Goal: Task Accomplishment & Management: Manage account settings

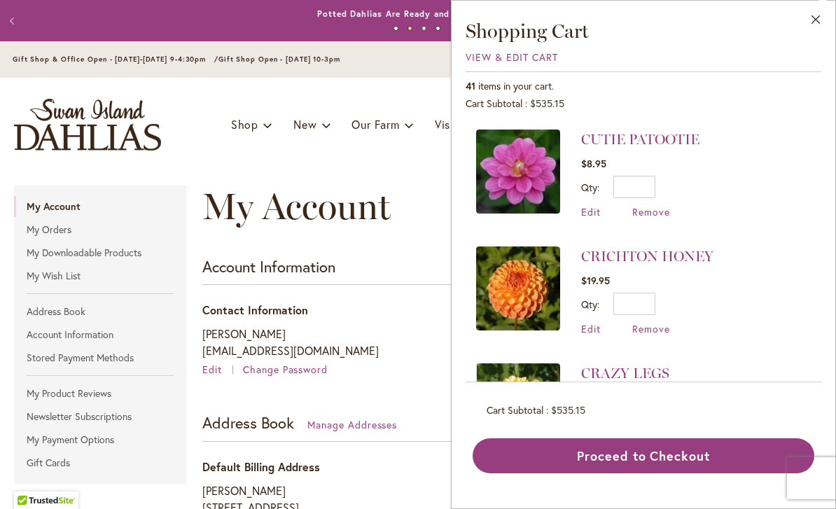
scroll to position [2746, 0]
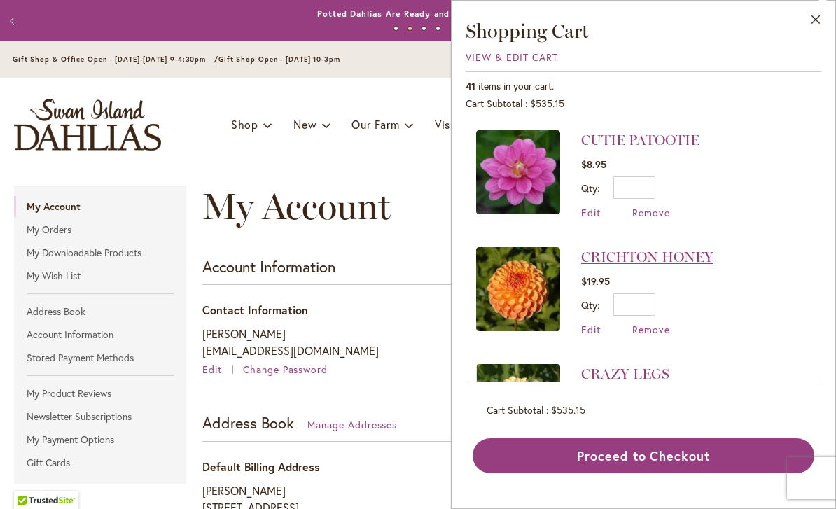
click at [667, 249] on link "CRICHTON HONEY" at bounding box center [647, 257] width 132 height 17
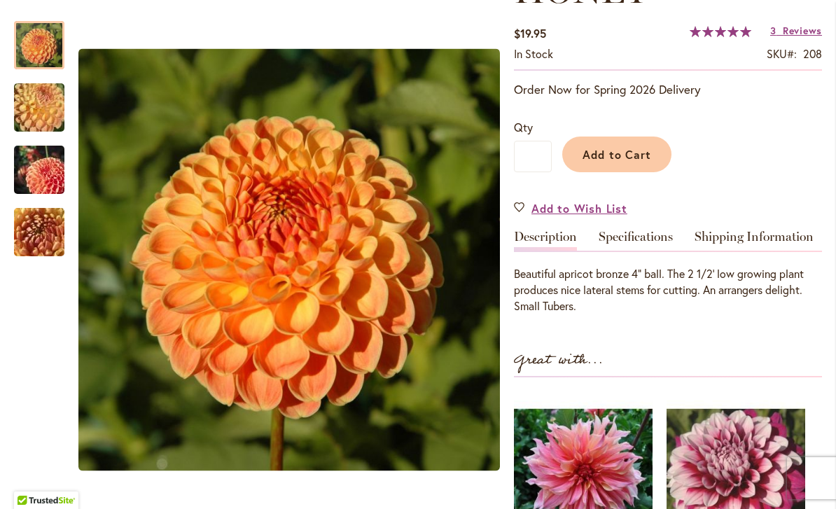
scroll to position [277, 0]
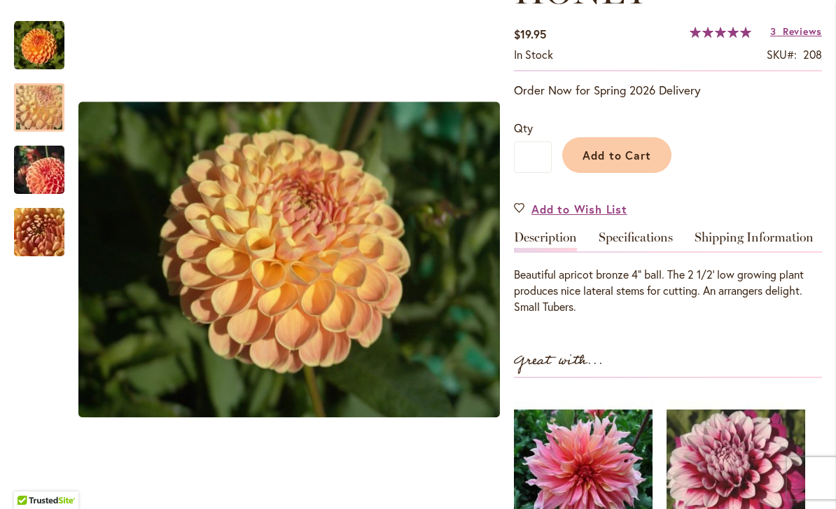
click at [38, 96] on div at bounding box center [39, 107] width 50 height 48
click at [50, 173] on img "CRICHTON HONEY" at bounding box center [39, 170] width 101 height 67
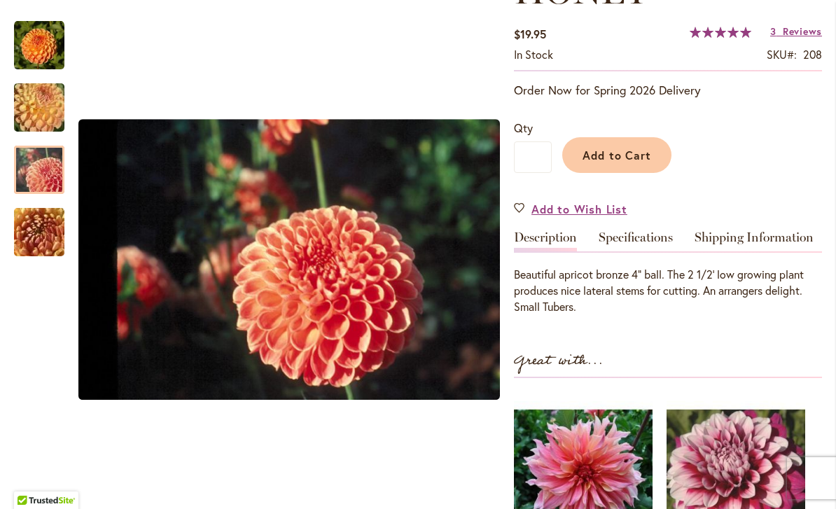
click at [49, 229] on img "CRICHTON HONEY" at bounding box center [39, 233] width 101 height 76
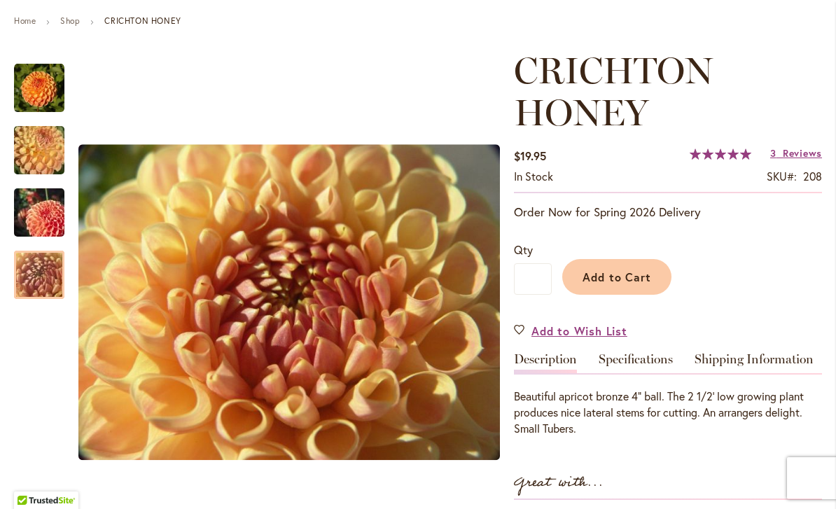
scroll to position [148, 0]
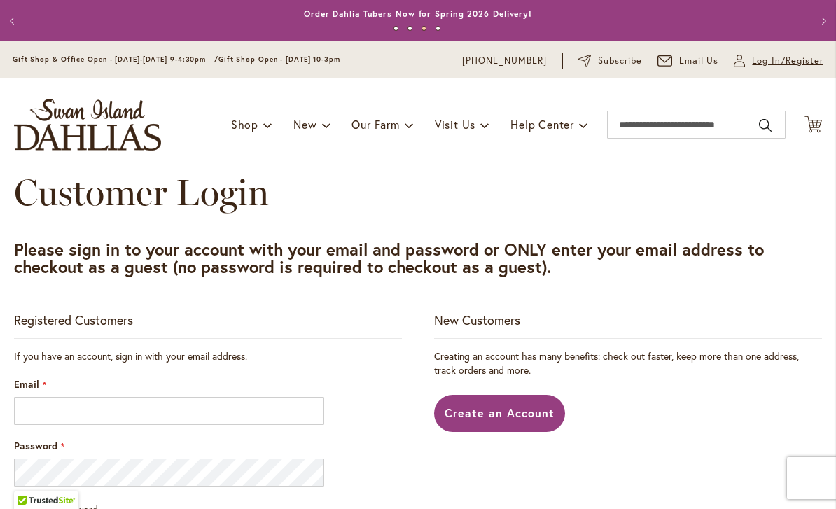
click at [786, 57] on span "Log In/Register" at bounding box center [787, 61] width 71 height 14
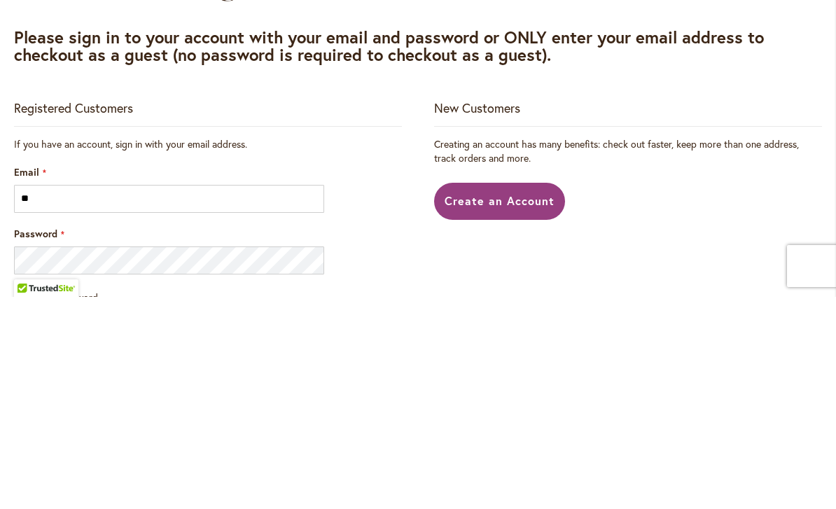
type input "***"
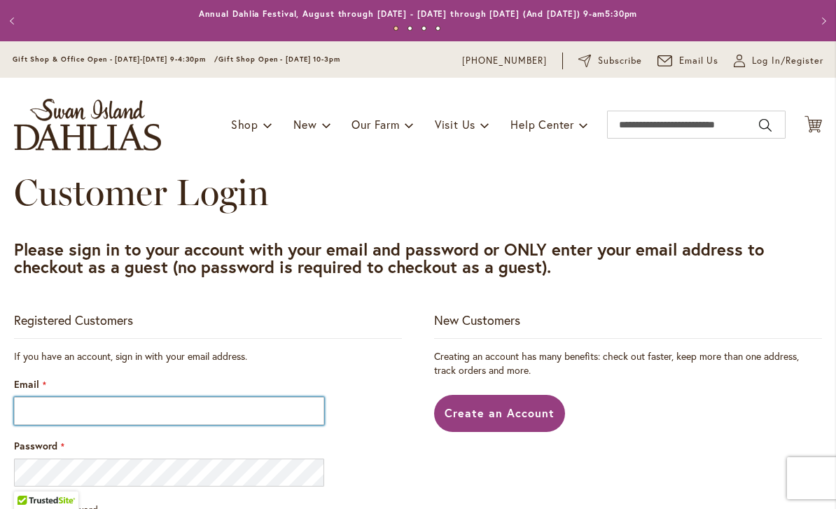
click at [107, 405] on input "Email" at bounding box center [169, 411] width 310 height 28
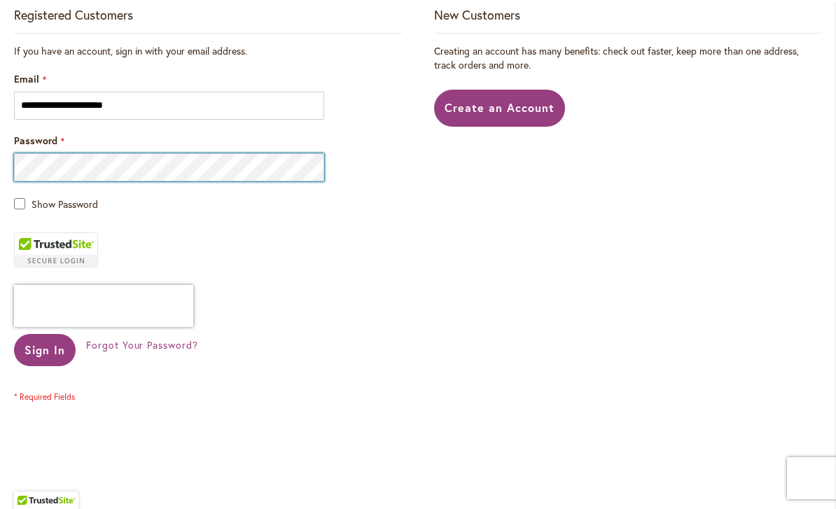
scroll to position [305, 0]
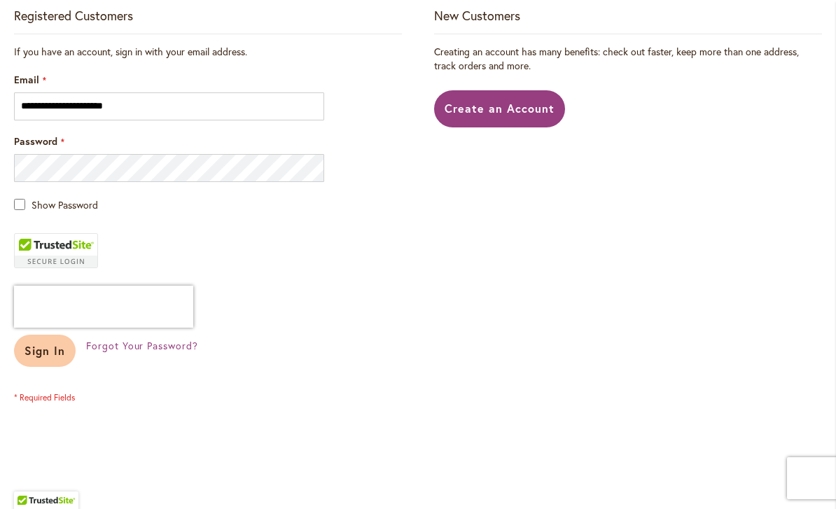
click at [46, 349] on span "Sign In" at bounding box center [45, 350] width 41 height 15
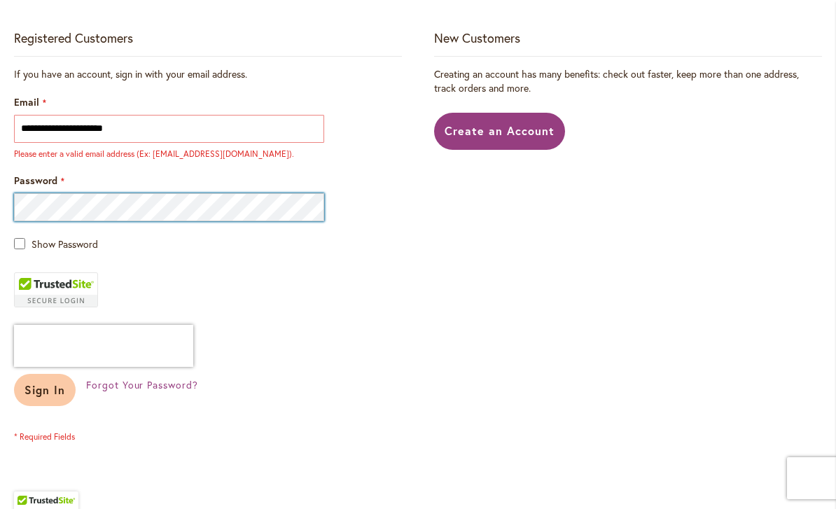
scroll to position [281, 0]
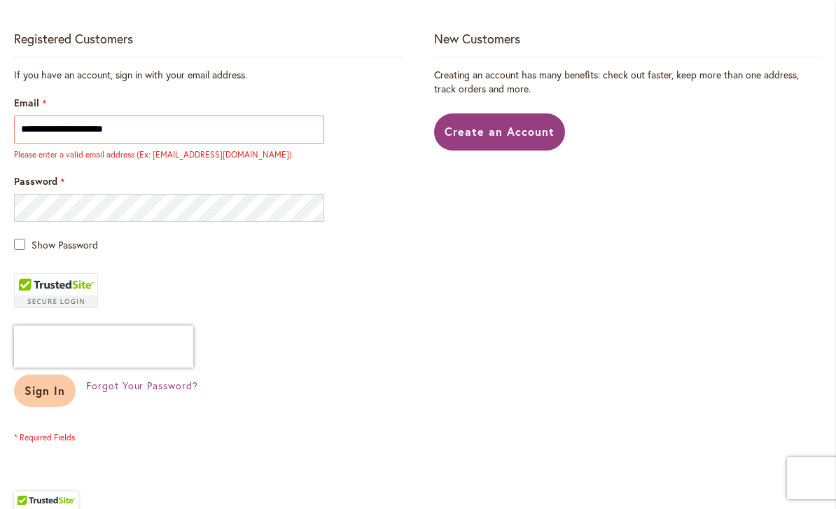
click at [46, 390] on span "Sign In" at bounding box center [45, 390] width 41 height 15
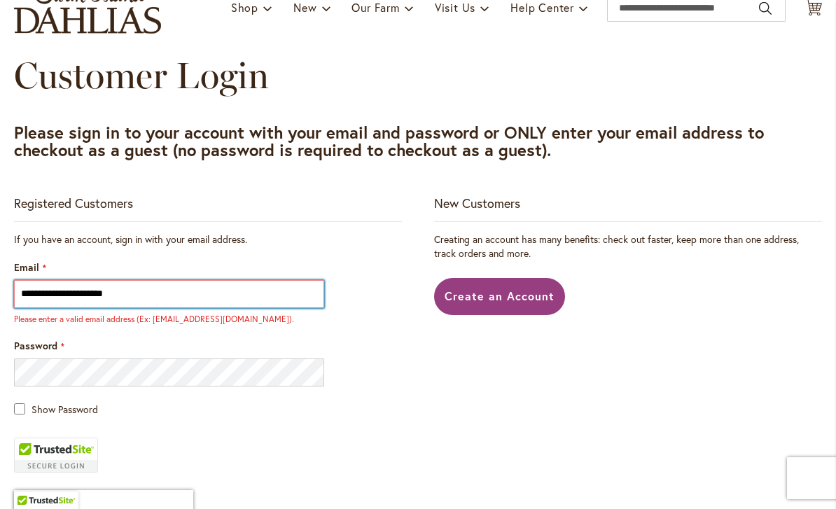
scroll to position [120, 0]
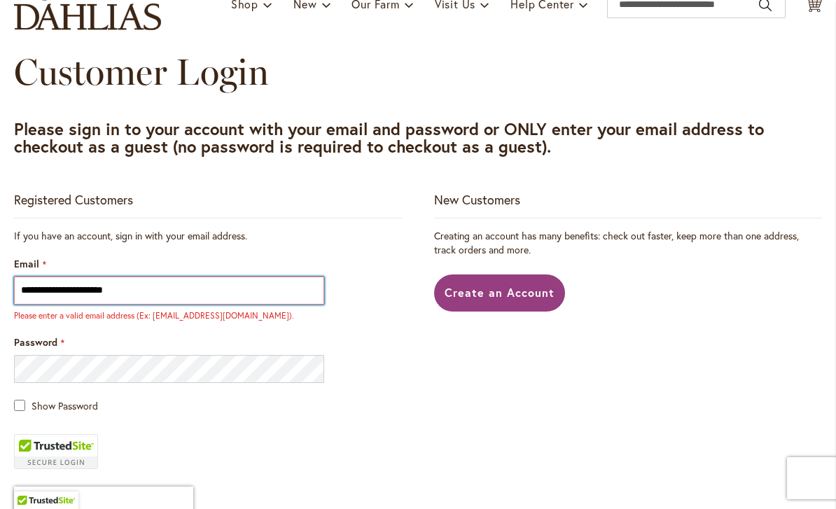
type input "**********"
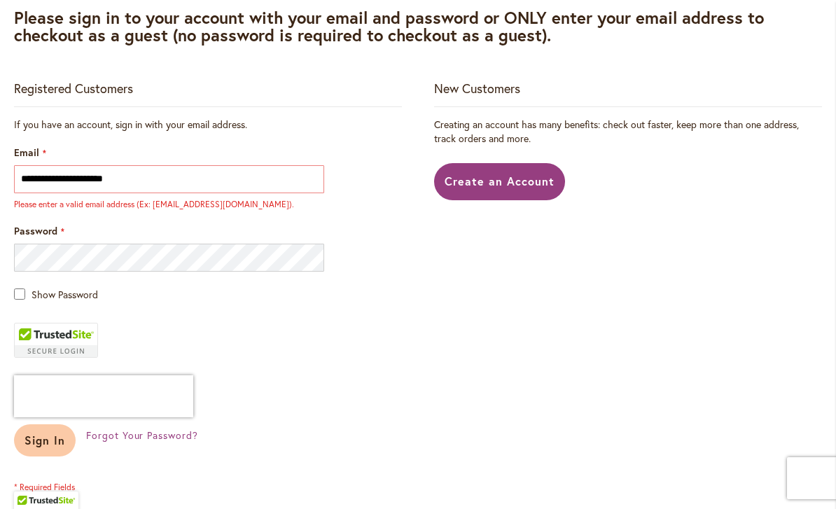
scroll to position [231, 0]
click at [48, 433] on span "Sign In" at bounding box center [45, 440] width 41 height 15
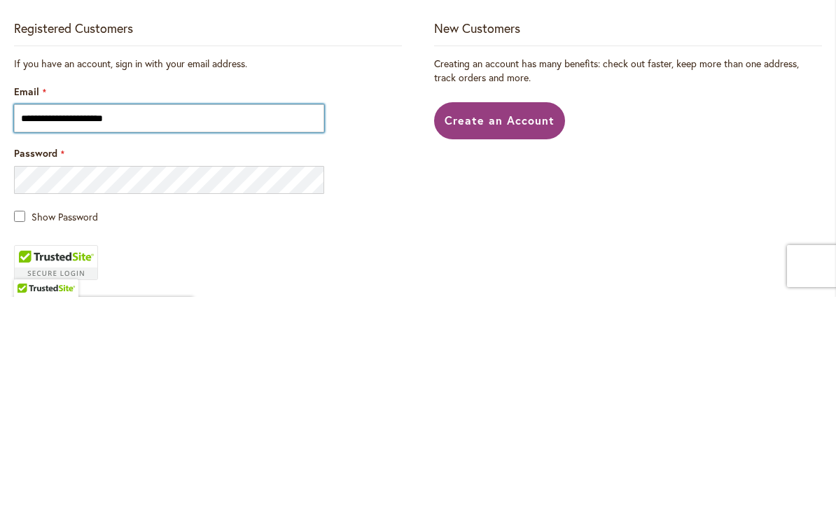
scroll to position [123, 0]
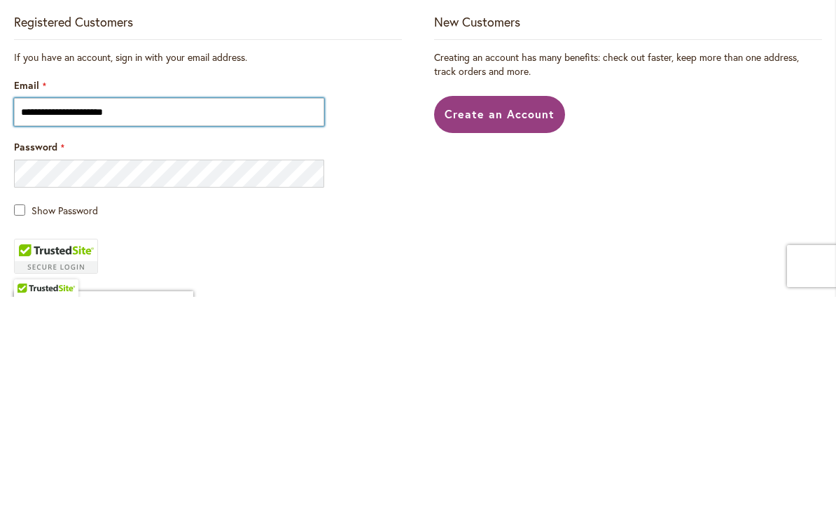
type input "**********"
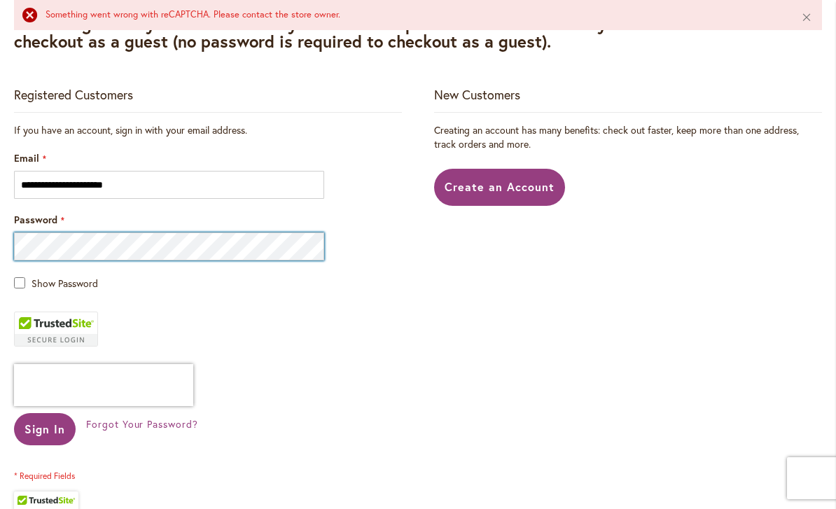
scroll to position [267, 0]
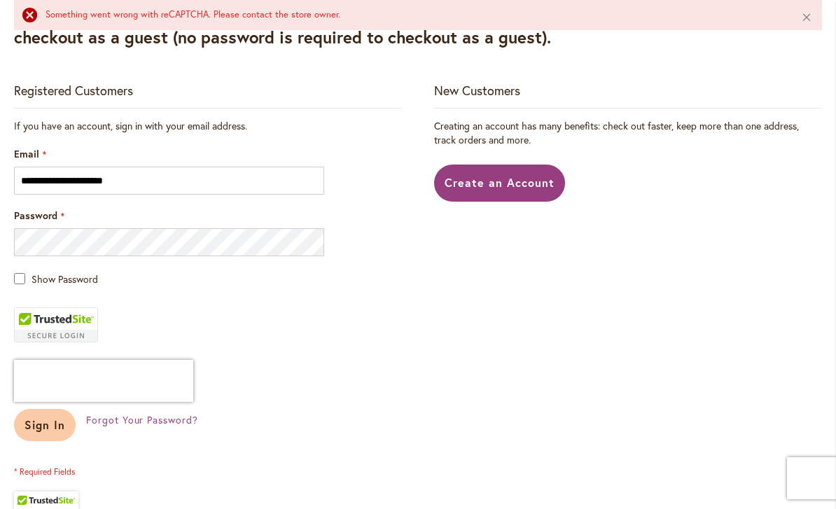
click at [55, 431] on span "Sign In" at bounding box center [45, 424] width 41 height 15
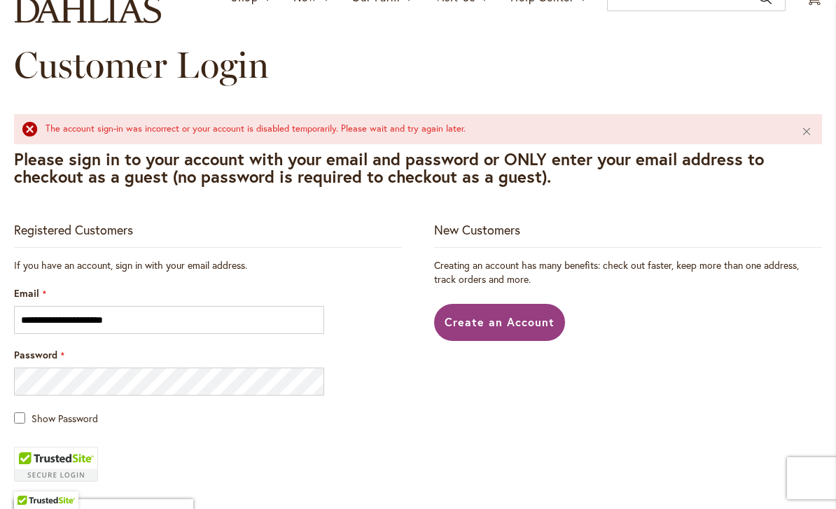
click at [38, 416] on span "Show Password" at bounding box center [65, 418] width 67 height 13
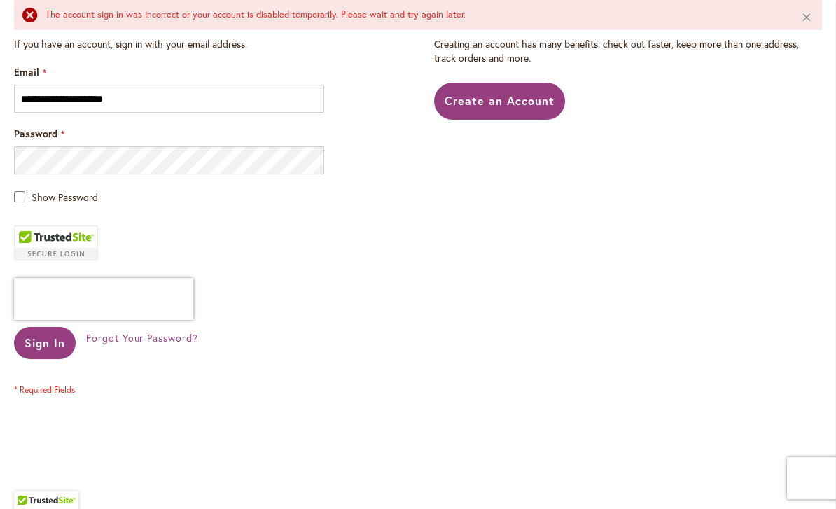
scroll to position [354, 0]
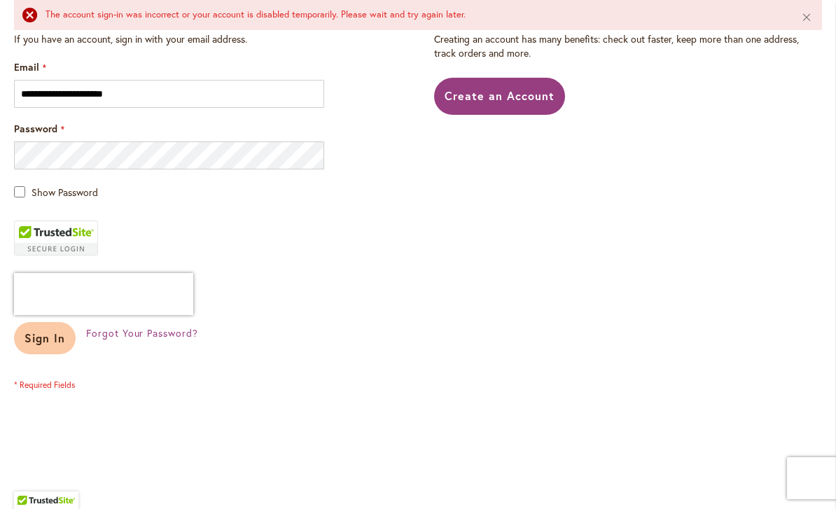
click at [50, 340] on span "Sign In" at bounding box center [45, 337] width 41 height 15
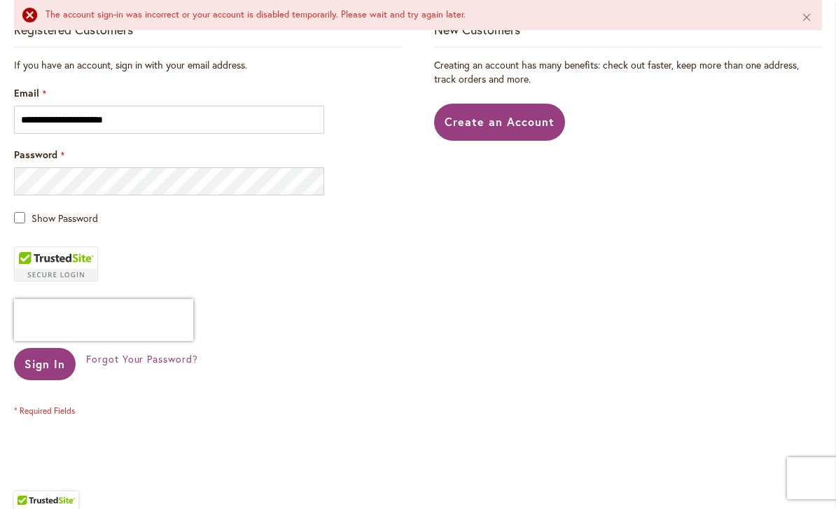
scroll to position [330, 0]
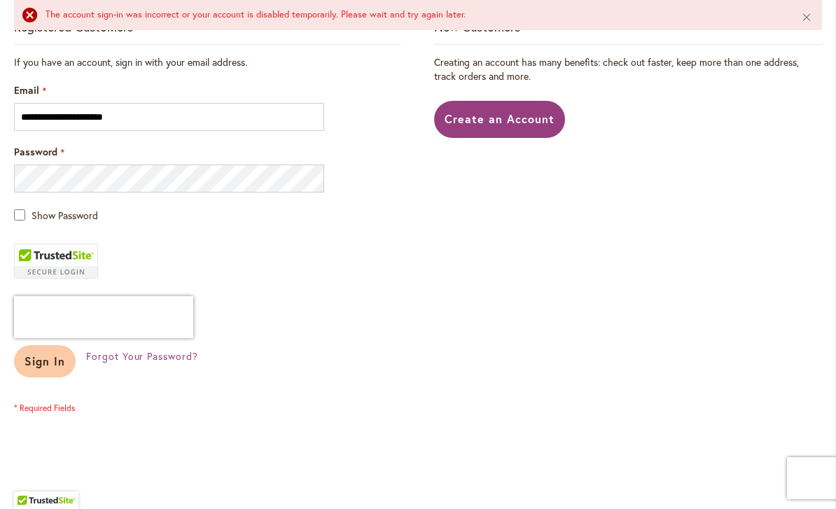
click at [58, 355] on span "Sign In" at bounding box center [45, 361] width 41 height 15
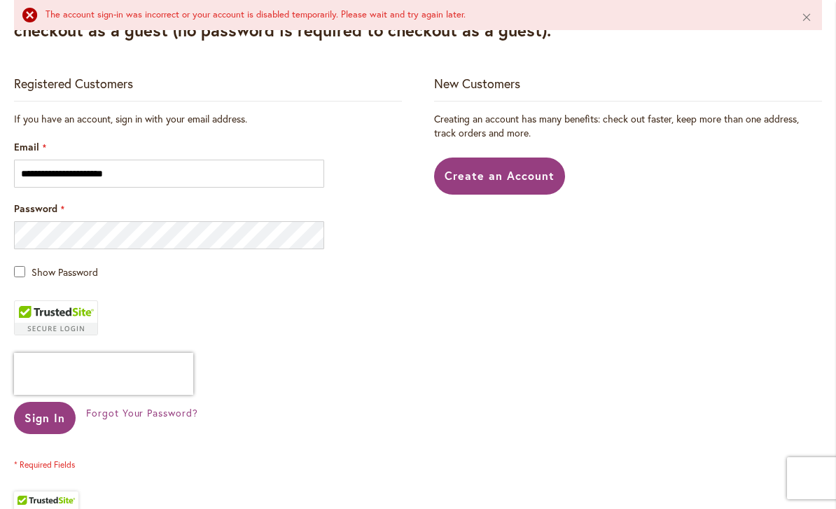
scroll to position [273, 0]
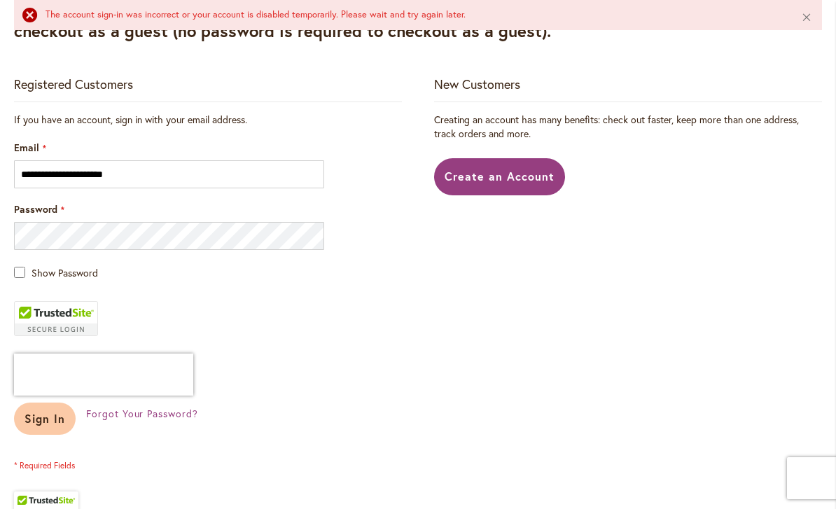
click at [57, 413] on span "Sign In" at bounding box center [45, 418] width 41 height 15
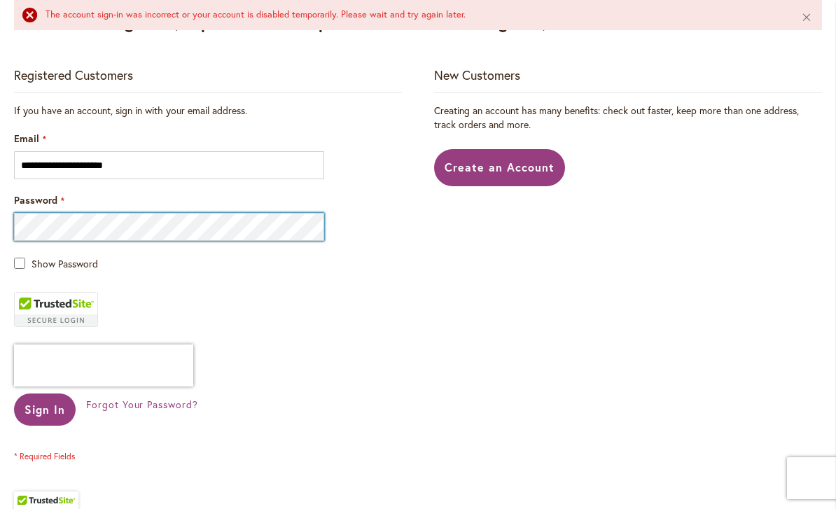
scroll to position [315, 0]
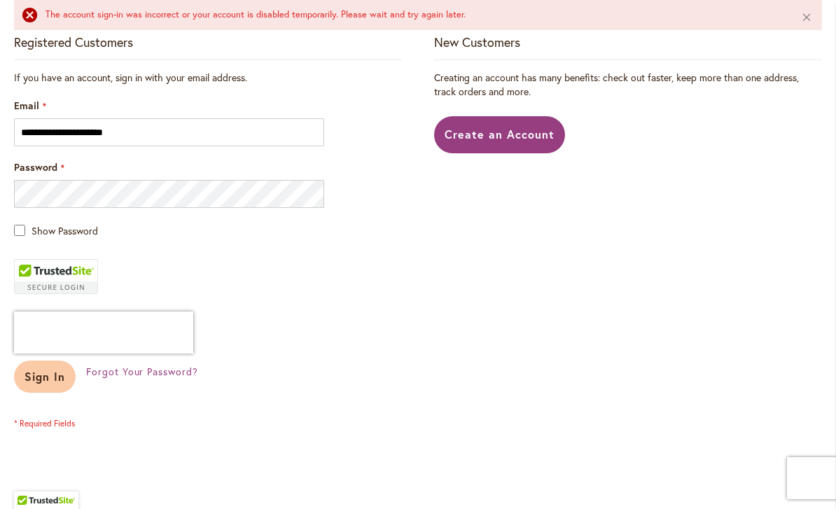
click at [60, 374] on span "Sign In" at bounding box center [45, 376] width 41 height 15
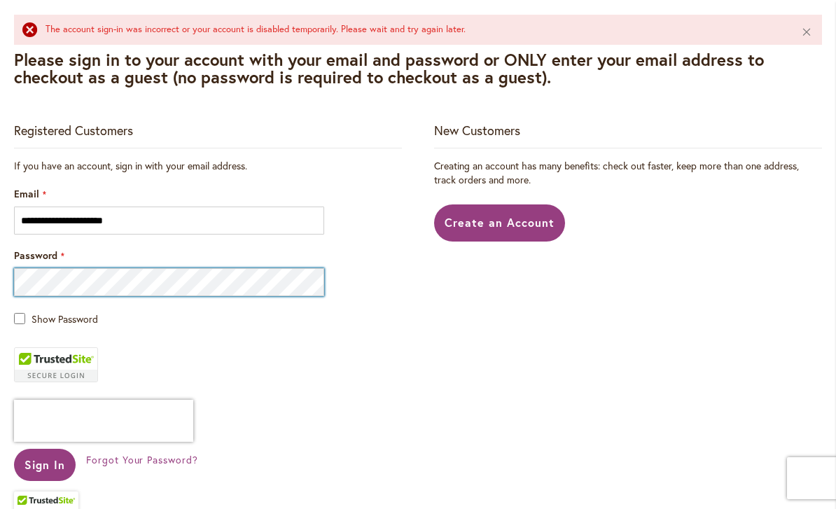
scroll to position [245, 0]
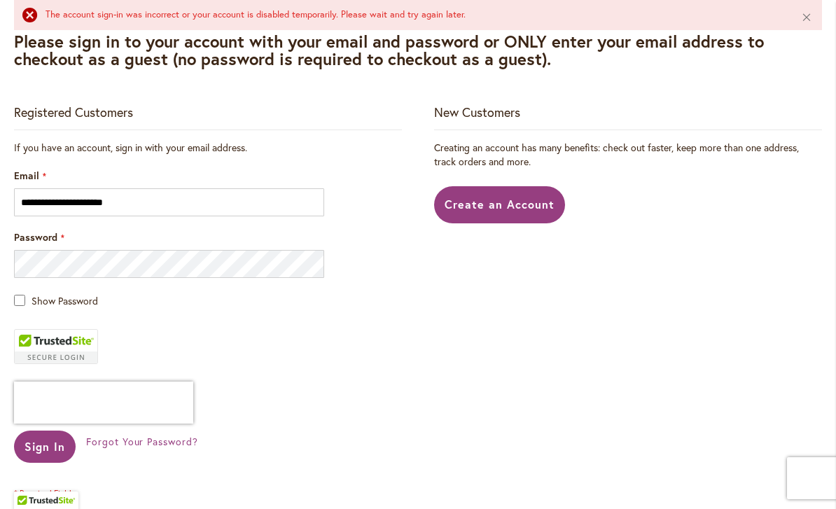
click at [28, 291] on fieldset "**********" at bounding box center [208, 320] width 388 height 358
click at [27, 291] on fieldset "**********" at bounding box center [208, 320] width 388 height 358
click at [25, 295] on div "Show Password" at bounding box center [208, 300] width 388 height 16
click at [54, 439] on span "Sign In" at bounding box center [45, 446] width 41 height 15
